Goal: Find specific page/section: Find specific page/section

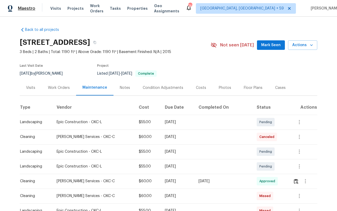
click at [25, 7] on span "Maestro" at bounding box center [26, 8] width 17 height 5
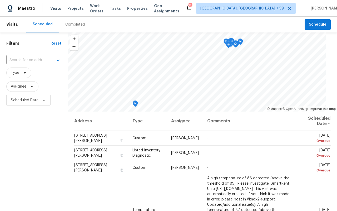
click at [56, 4] on div "Visits Projects Work Orders Tasks Properties Geo Assignments" at bounding box center [117, 8] width 135 height 11
click at [56, 6] on span "Visits" at bounding box center [55, 8] width 11 height 5
click at [70, 28] on div "Completed" at bounding box center [75, 25] width 32 height 16
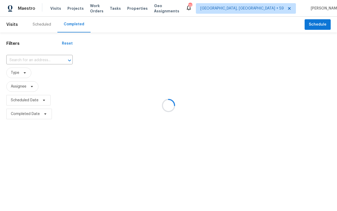
click at [17, 74] on div at bounding box center [168, 105] width 337 height 211
click at [27, 65] on div at bounding box center [168, 105] width 337 height 211
click at [18, 76] on div at bounding box center [168, 105] width 337 height 211
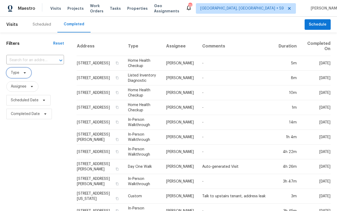
click at [18, 76] on span "Type" at bounding box center [18, 72] width 25 height 11
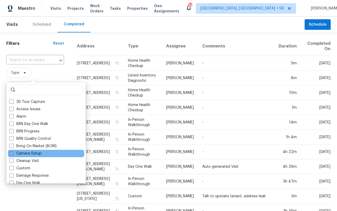
click at [36, 154] on label "Camera Setup" at bounding box center [25, 153] width 32 height 5
click at [13, 154] on input "Camera Setup" at bounding box center [10, 152] width 3 height 3
checkbox input "true"
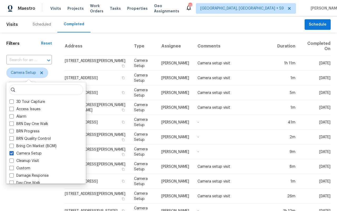
click at [111, 41] on th "Address" at bounding box center [97, 46] width 65 height 19
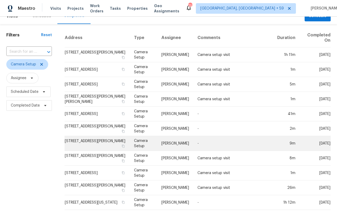
scroll to position [7, 0]
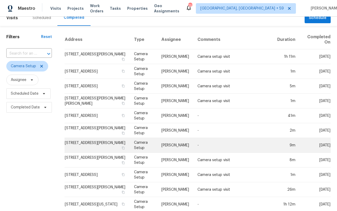
click at [106, 143] on td "[STREET_ADDRESS][PERSON_NAME]" at bounding box center [97, 145] width 65 height 15
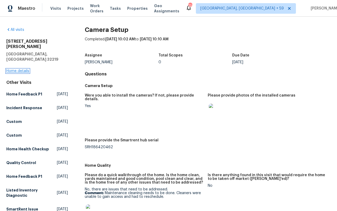
click at [13, 69] on link "Home details" at bounding box center [17, 71] width 23 height 4
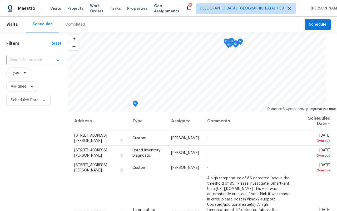
click at [76, 25] on div "Completed" at bounding box center [75, 24] width 20 height 5
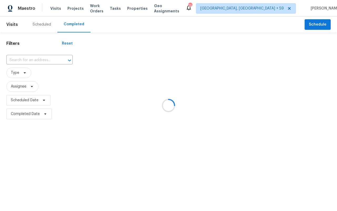
click at [19, 70] on div at bounding box center [168, 105] width 337 height 211
click at [19, 71] on div at bounding box center [168, 105] width 337 height 211
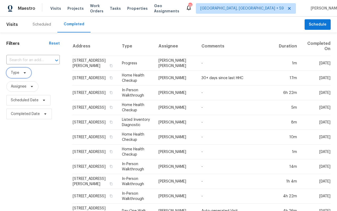
click at [19, 71] on span "Type" at bounding box center [15, 72] width 8 height 5
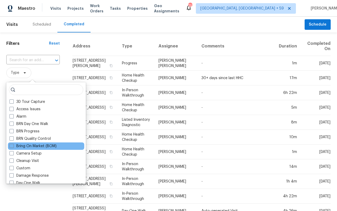
click at [24, 149] on div "Bring On Market (BOM)" at bounding box center [46, 145] width 76 height 7
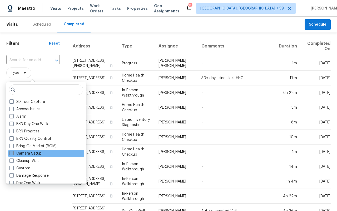
click at [14, 152] on label "Camera Setup" at bounding box center [25, 153] width 32 height 5
click at [13, 152] on input "Camera Setup" at bounding box center [10, 152] width 3 height 3
checkbox input "true"
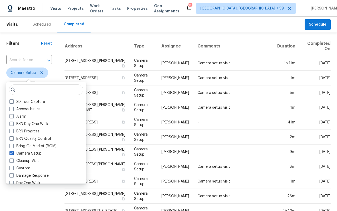
click at [94, 41] on th "Address" at bounding box center [97, 46] width 65 height 19
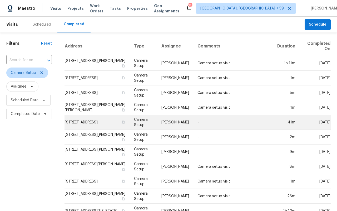
scroll to position [12, 0]
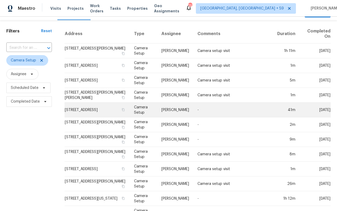
click at [95, 113] on td "[STREET_ADDRESS]" at bounding box center [97, 109] width 65 height 15
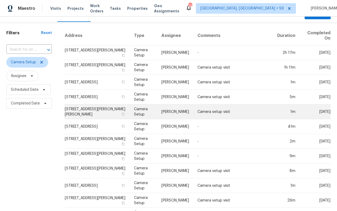
scroll to position [12, 0]
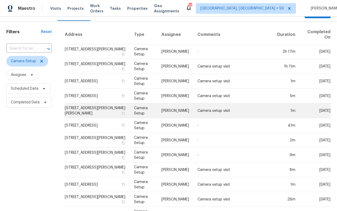
click at [92, 111] on td "[STREET_ADDRESS][PERSON_NAME][PERSON_NAME]" at bounding box center [97, 110] width 65 height 15
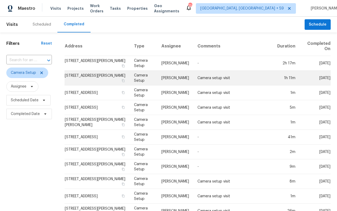
click at [95, 80] on td "[STREET_ADDRESS][PERSON_NAME]" at bounding box center [97, 78] width 65 height 15
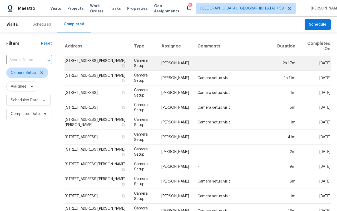
click at [95, 63] on td "[STREET_ADDRESS][PERSON_NAME]" at bounding box center [97, 63] width 65 height 15
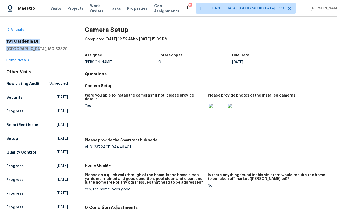
drag, startPoint x: 37, startPoint y: 48, endPoint x: 0, endPoint y: 42, distance: 37.8
click at [0, 42] on div "All visits [STREET_ADDRESS][PERSON_NAME] Home details Other Visits New Listing …" at bounding box center [168, 114] width 337 height 194
copy div "[STREET_ADDRESS][PERSON_NAME]"
click at [5, 52] on div "All visits [STREET_ADDRESS][PERSON_NAME] Home details Other Visits New Listing …" at bounding box center [168, 114] width 337 height 194
drag, startPoint x: 42, startPoint y: 51, endPoint x: 1, endPoint y: 36, distance: 43.0
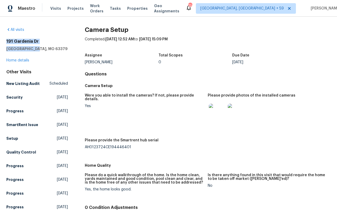
click at [1, 36] on div "All visits [STREET_ADDRESS][PERSON_NAME] Home details Other Visits New Listing …" at bounding box center [168, 114] width 337 height 194
copy div "[STREET_ADDRESS][PERSON_NAME]"
